Goal: Information Seeking & Learning: Learn about a topic

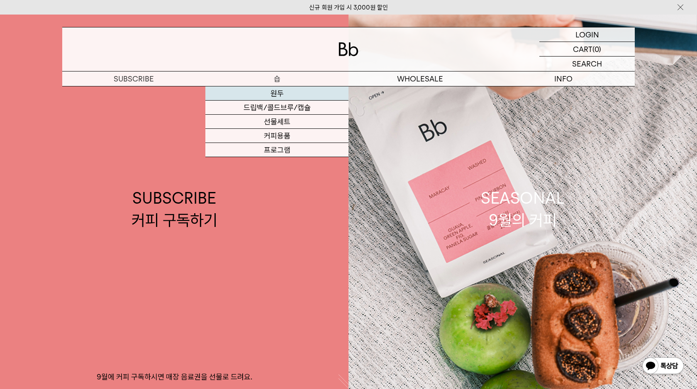
click at [275, 93] on link "원두" at bounding box center [277, 93] width 143 height 14
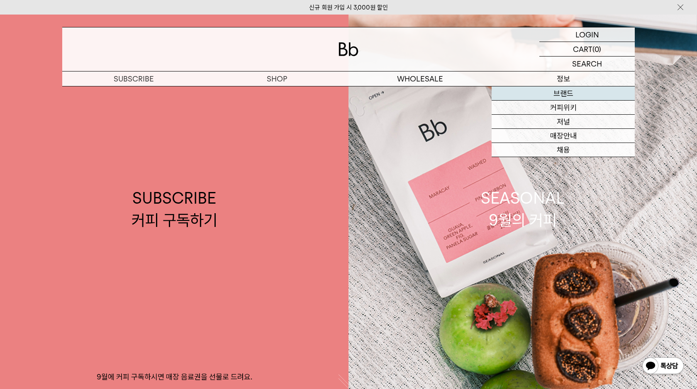
click at [546, 91] on link "브랜드" at bounding box center [563, 93] width 143 height 14
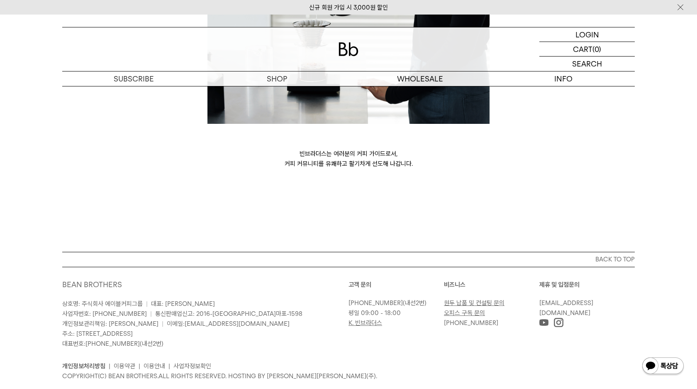
scroll to position [2258, 0]
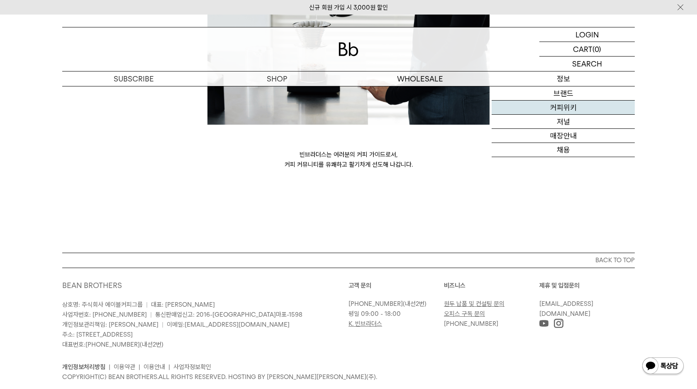
click at [563, 105] on link "커피위키" at bounding box center [563, 107] width 143 height 14
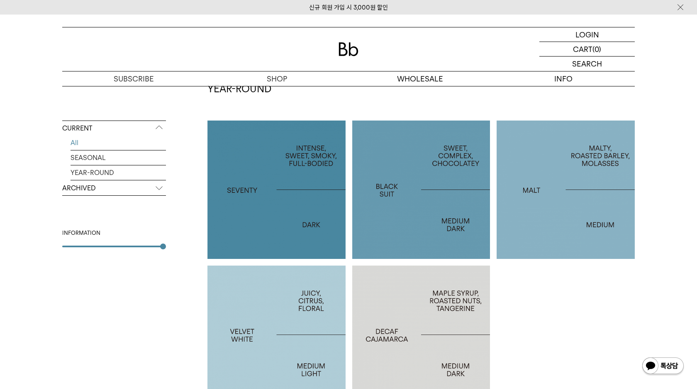
scroll to position [398, 0]
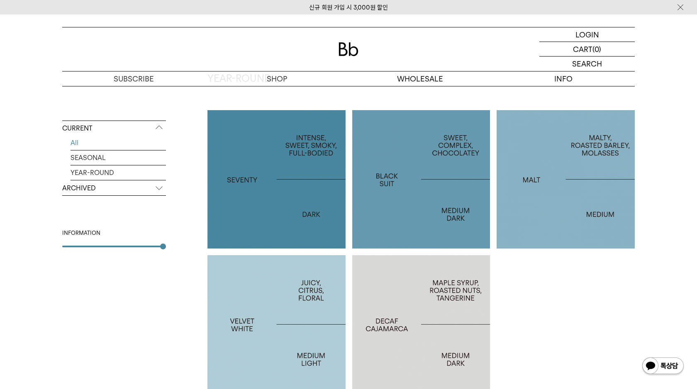
click at [386, 181] on p "BLACK SUIT" at bounding box center [421, 179] width 138 height 12
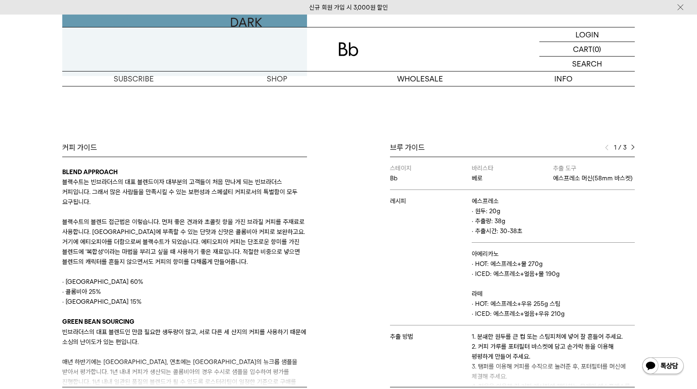
scroll to position [296, 0]
drag, startPoint x: 475, startPoint y: 211, endPoint x: 511, endPoint y: 217, distance: 36.1
click at [509, 216] on p "· 원두: 20g · 추출량: 38g · 추출시간: 30-38초" at bounding box center [553, 221] width 163 height 30
click at [511, 217] on p "· 원두: 20g · 추출량: 38g · 추출시간: 30-38초" at bounding box center [553, 221] width 163 height 30
drag, startPoint x: 503, startPoint y: 228, endPoint x: 458, endPoint y: 205, distance: 50.7
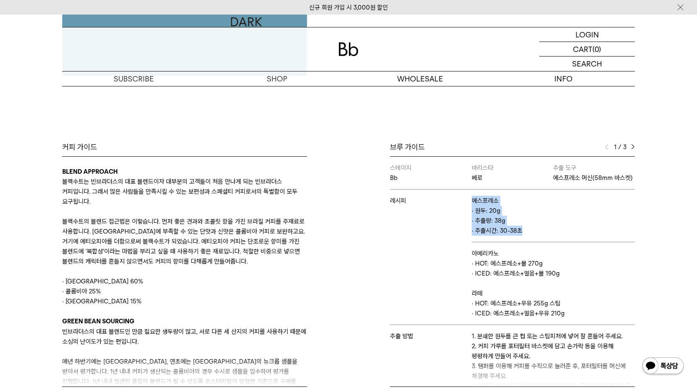
click at [458, 206] on tr "레시피 에스프레소 · 원두: 20g · 추출량: 38g · 추출시간: 30-38초" at bounding box center [512, 215] width 245 height 53
click at [478, 206] on p "· 원두: 20g · 추출량: 38g · 추출시간: 30-38초" at bounding box center [553, 221] width 163 height 30
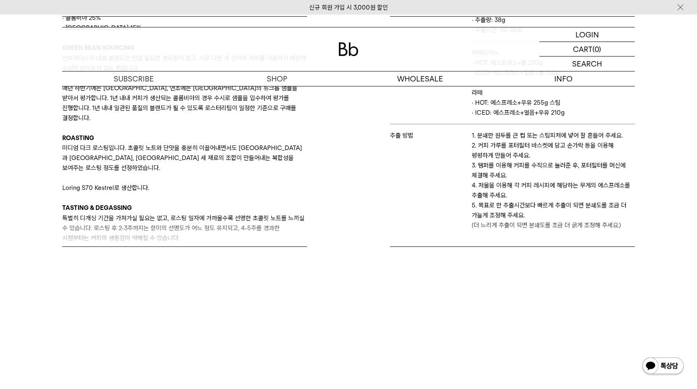
scroll to position [134, 0]
drag, startPoint x: 102, startPoint y: 167, endPoint x: 129, endPoint y: 166, distance: 27.4
click at [127, 182] on p "Loring S70 Kestrel로 생산합니다." at bounding box center [184, 187] width 245 height 10
click at [129, 182] on p "Loring S70 Kestrel로 생산합니다." at bounding box center [184, 187] width 245 height 10
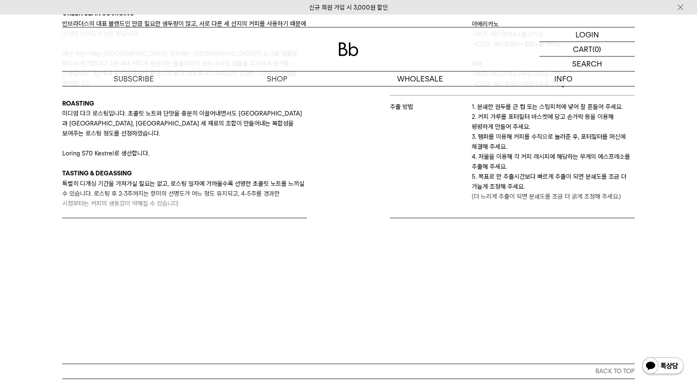
scroll to position [465, 0]
